Goal: Information Seeking & Learning: Learn about a topic

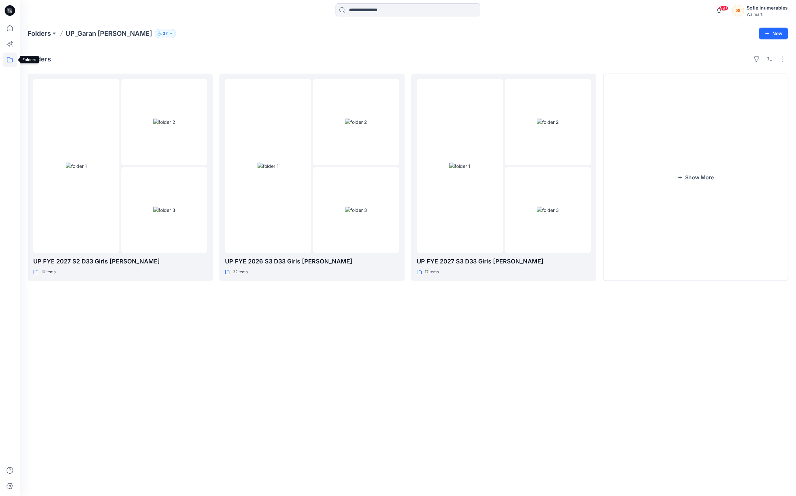
click at [10, 59] on icon at bounding box center [10, 60] width 14 height 14
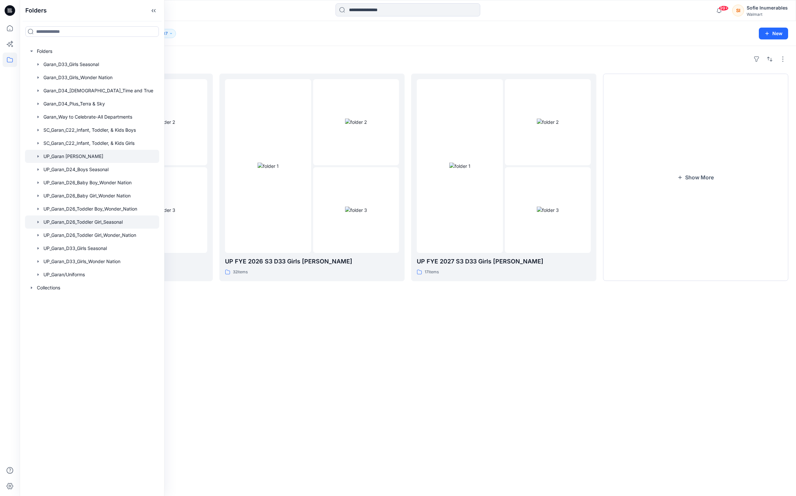
click at [52, 229] on div at bounding box center [92, 222] width 134 height 13
click at [39, 225] on icon "button" at bounding box center [38, 222] width 5 height 5
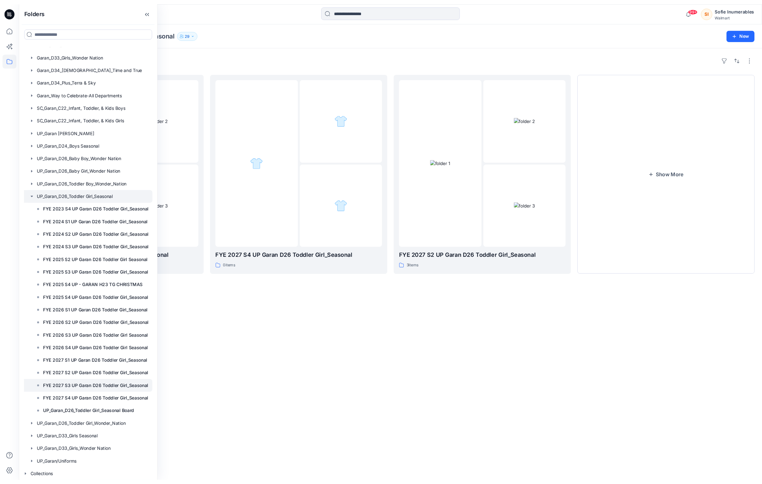
scroll to position [73, 28]
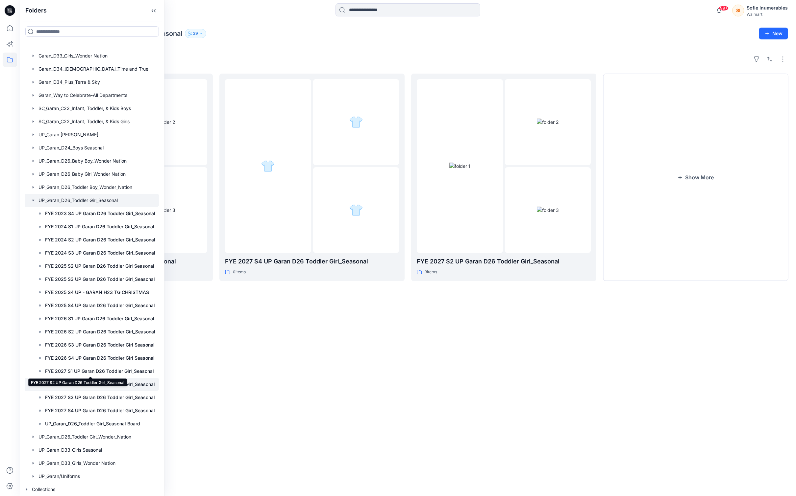
click at [110, 381] on p "FYE 2027 S2 UP Garan D26 Toddler Girl_Seasonal" at bounding box center [100, 385] width 110 height 8
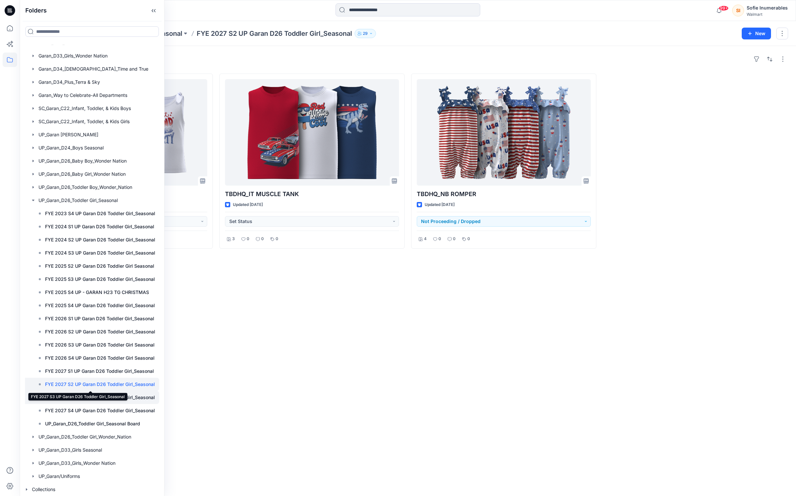
click at [115, 394] on p "FYE 2027 S3 UP Garan D26 Toddler Girl_Seasonal" at bounding box center [100, 398] width 110 height 8
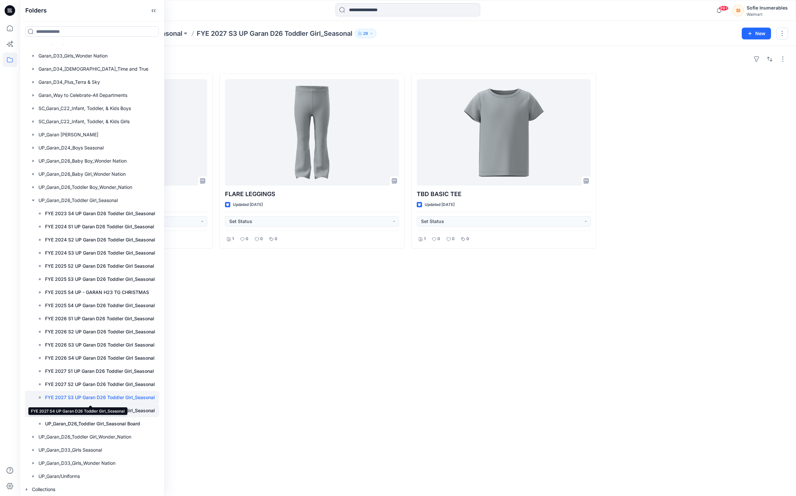
click at [118, 407] on p "FYE 2027 S4 UP Garan D26 Toddler Girl_Seasonal" at bounding box center [100, 411] width 110 height 8
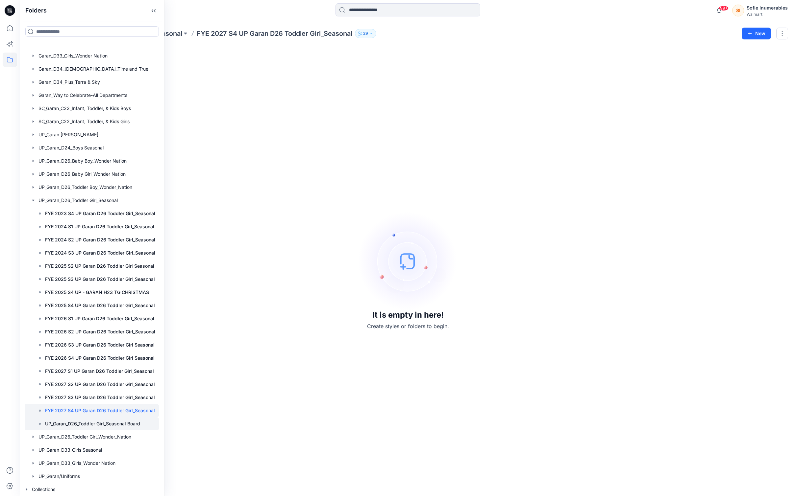
click at [85, 420] on p "UP_Garan_D26_Toddler Girl_Seasonal Board" at bounding box center [92, 424] width 95 height 8
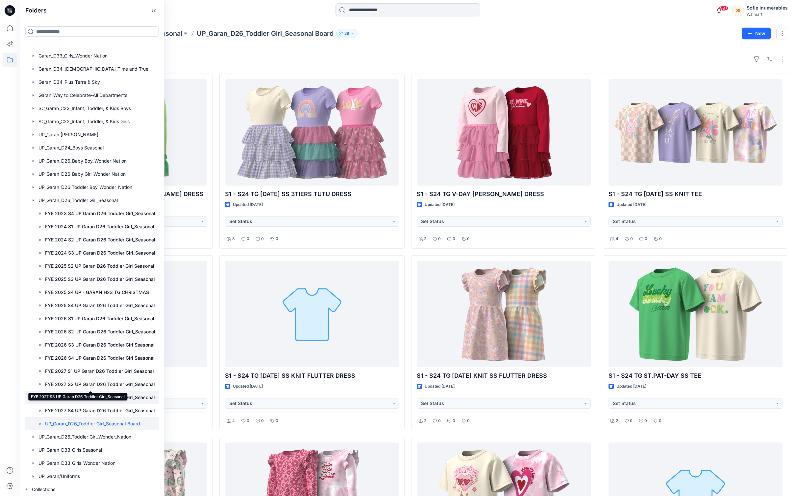
click at [97, 394] on p "FYE 2027 S3 UP Garan D26 Toddler Girl_Seasonal" at bounding box center [100, 398] width 110 height 8
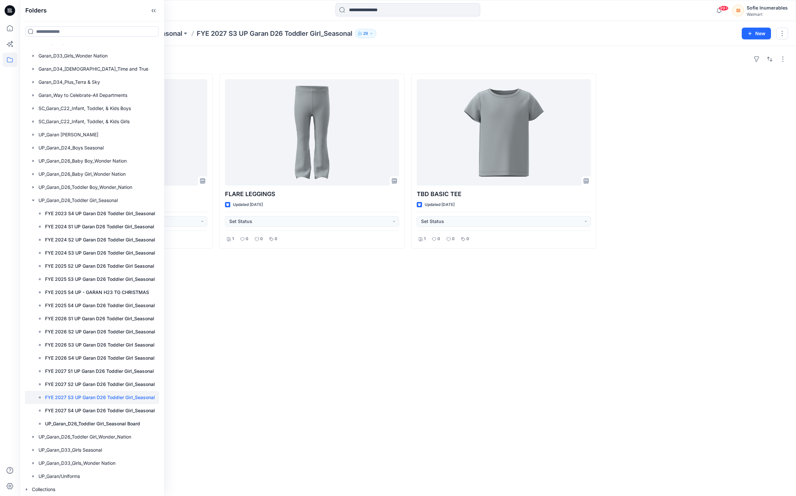
click at [279, 338] on div "Styles TBD BASIC LEGGING Updated 4 days ago Set Status 1 0 0 0 FLARE LEGGINGS U…" at bounding box center [408, 271] width 776 height 450
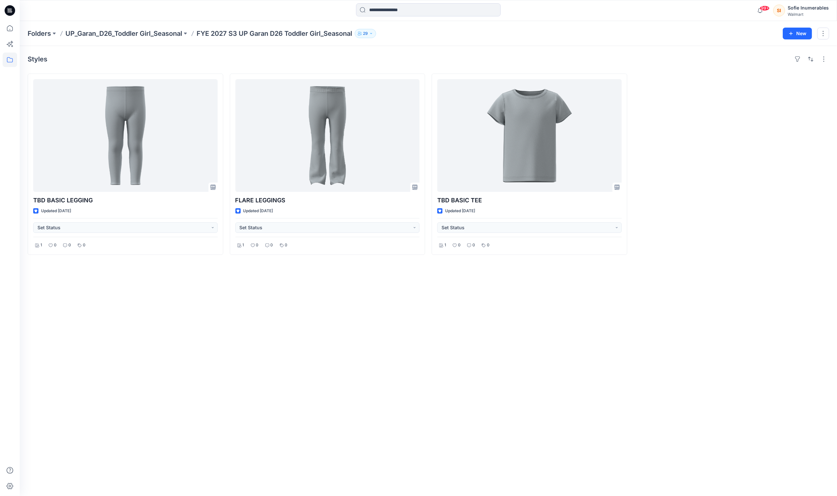
drag, startPoint x: 428, startPoint y: 375, endPoint x: 375, endPoint y: 460, distance: 99.5
click at [428, 378] on div "Styles TBD BASIC LEGGING Updated 4 days ago Set Status 1 0 0 0 FLARE LEGGINGS U…" at bounding box center [428, 271] width 817 height 450
